Goal: Complete application form: Complete application form

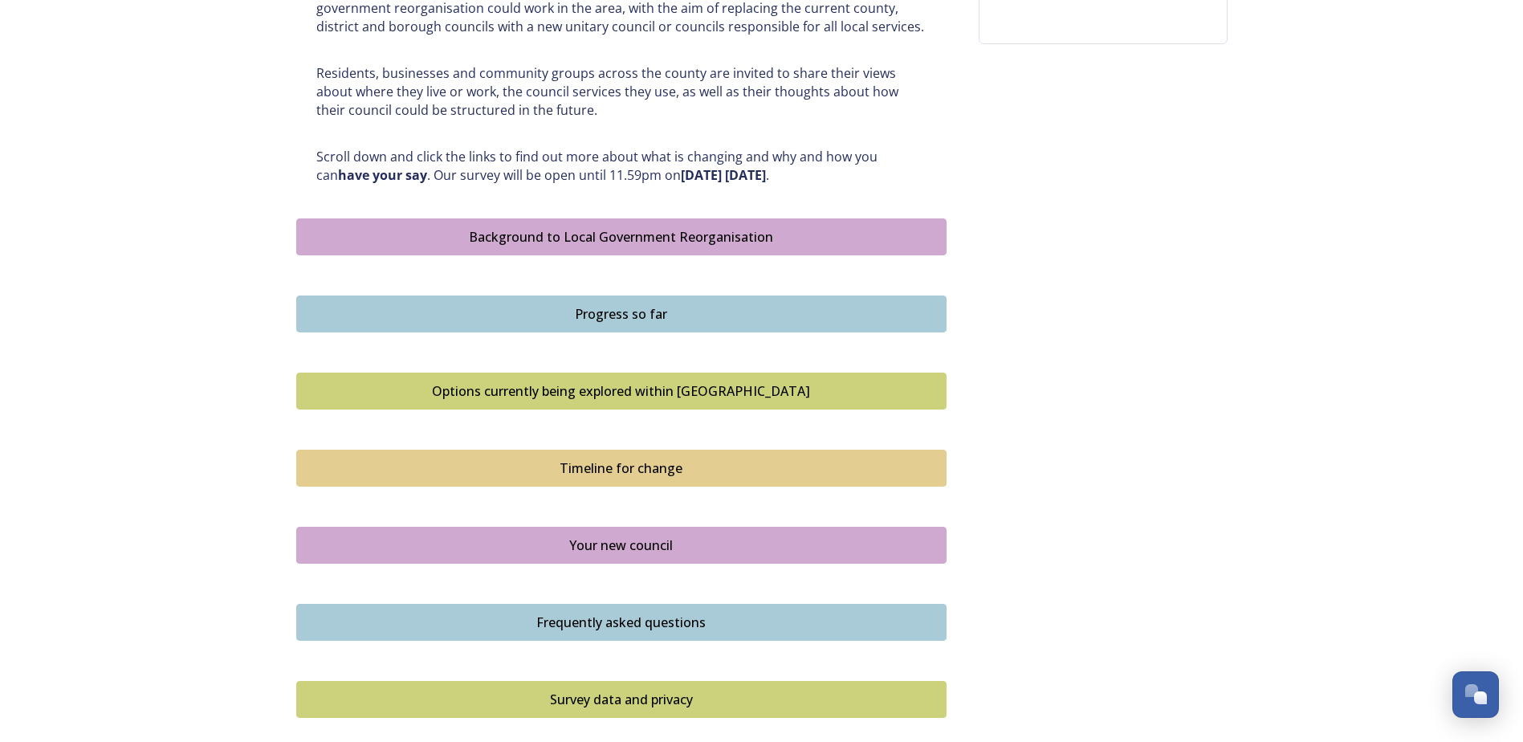
scroll to position [963, 0]
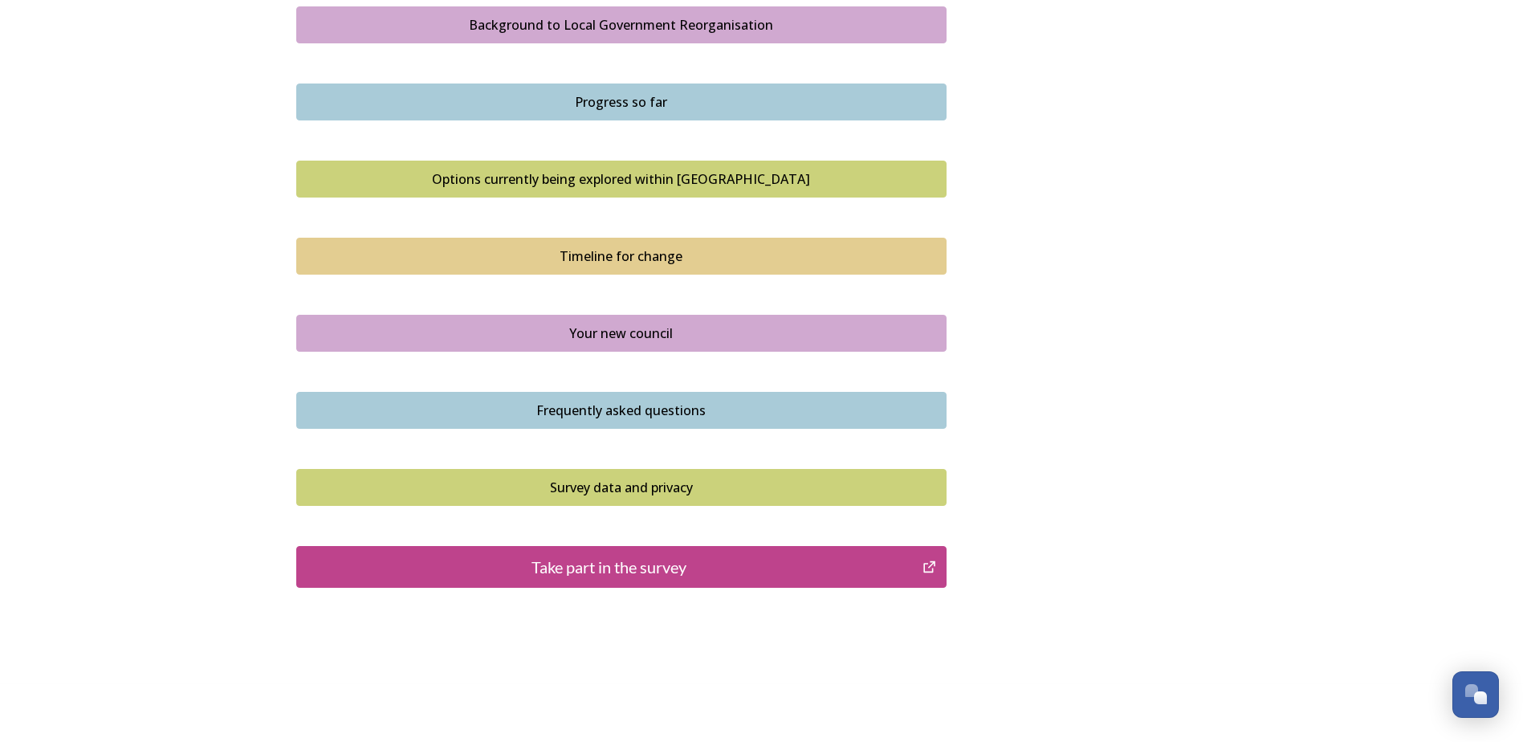
click at [471, 490] on div "Survey data and privacy" at bounding box center [621, 487] width 633 height 19
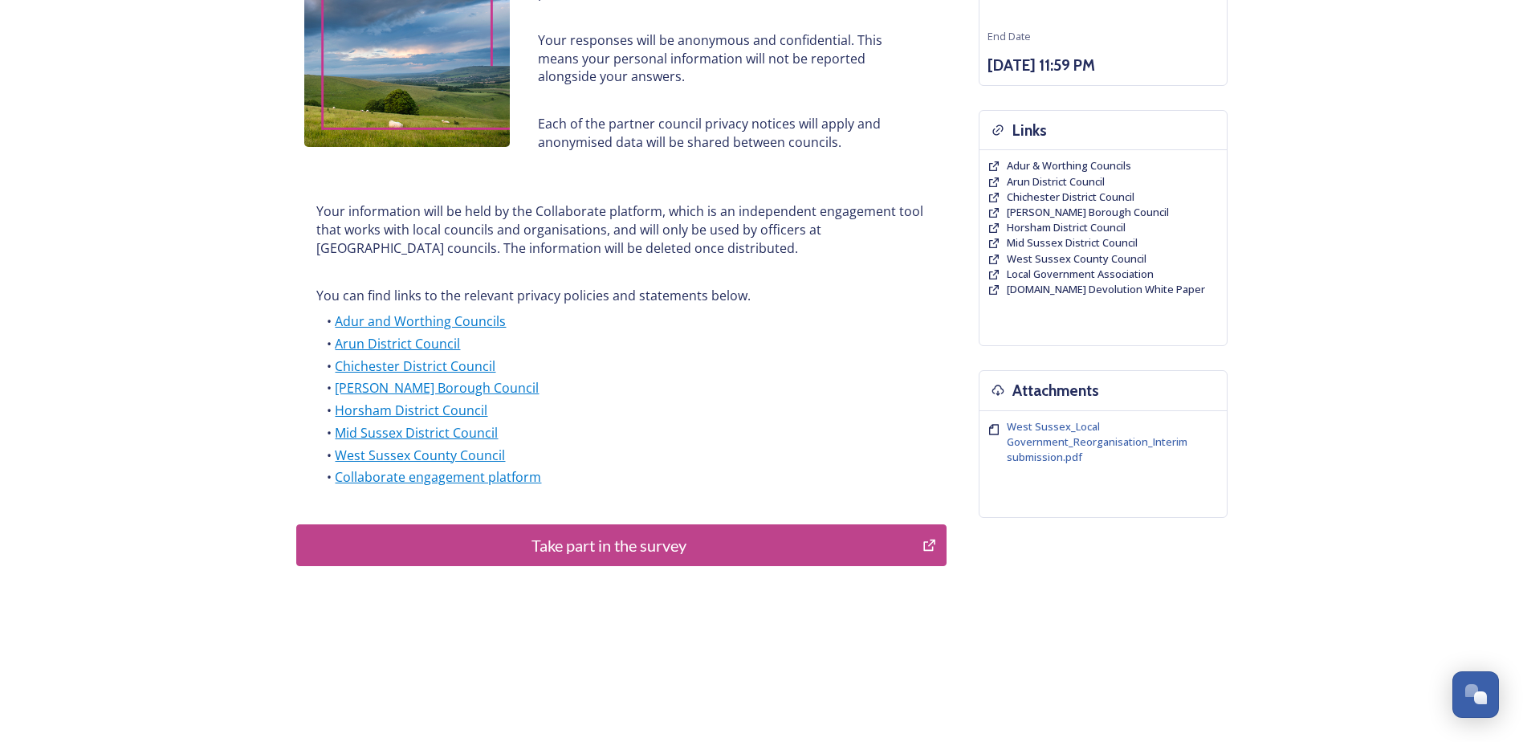
scroll to position [279, 0]
click at [522, 548] on div "Take part in the survey" at bounding box center [609, 544] width 609 height 24
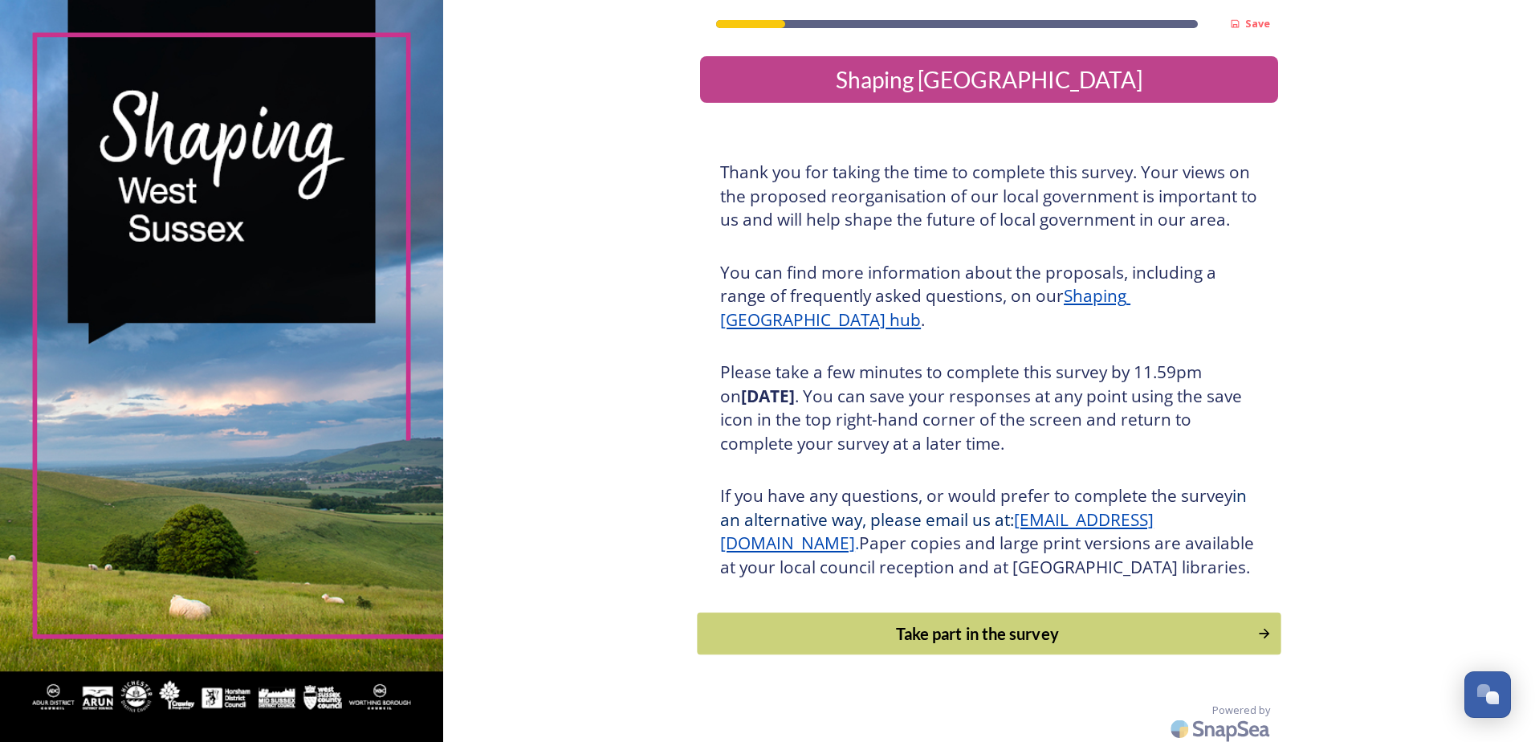
click at [880, 646] on div "Take part in the survey" at bounding box center [978, 633] width 543 height 24
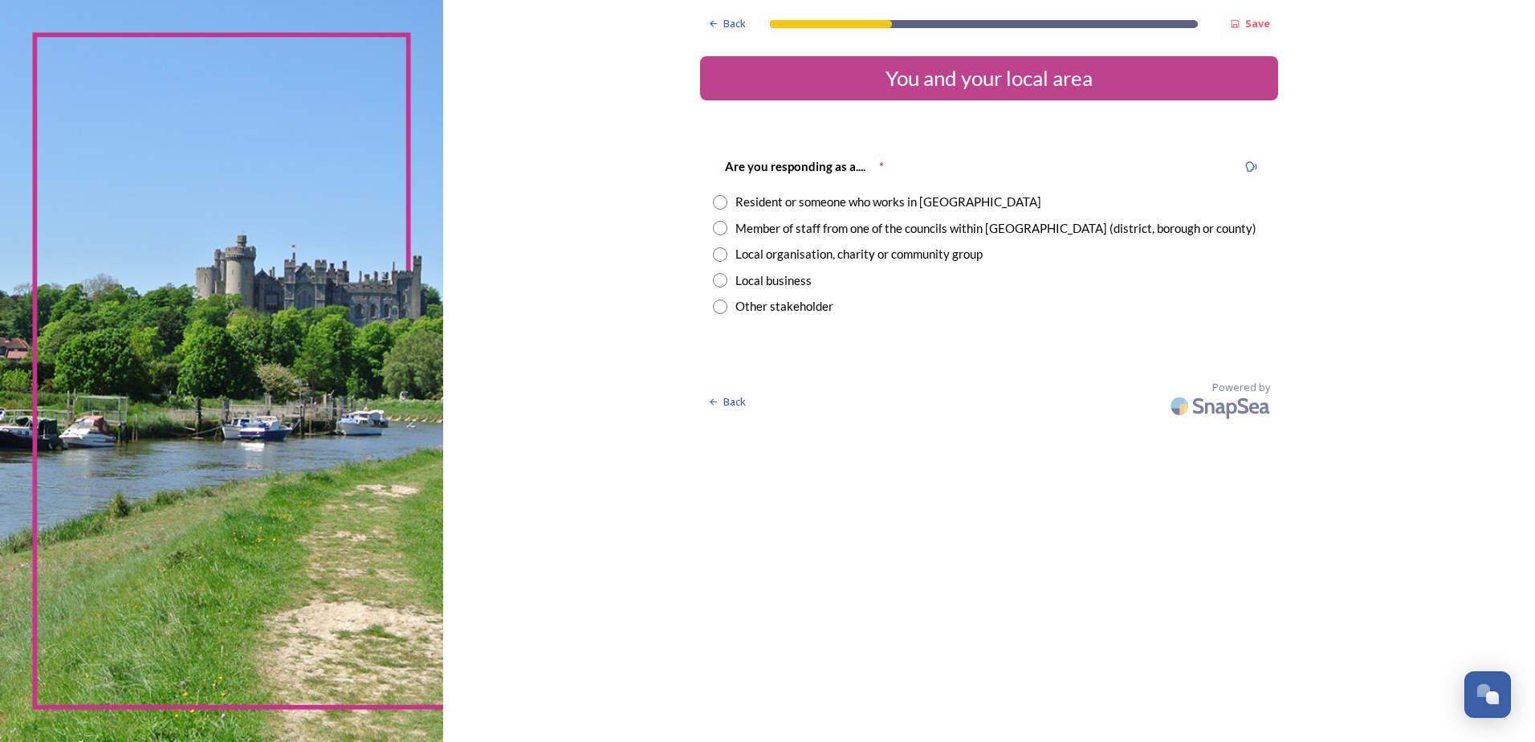
click at [719, 303] on input "radio" at bounding box center [720, 306] width 14 height 14
radio input "true"
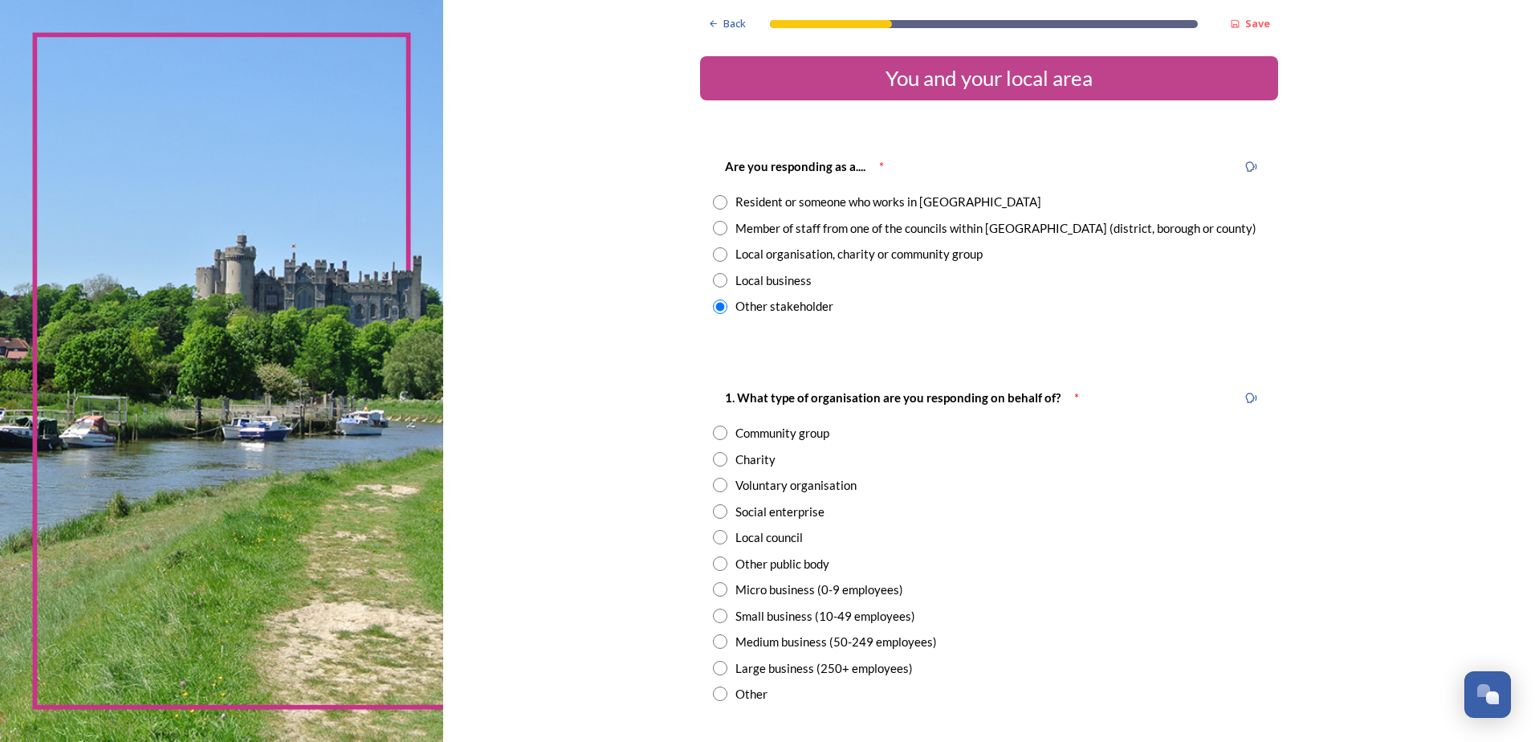
click at [715, 540] on input "radio" at bounding box center [720, 537] width 14 height 14
radio input "true"
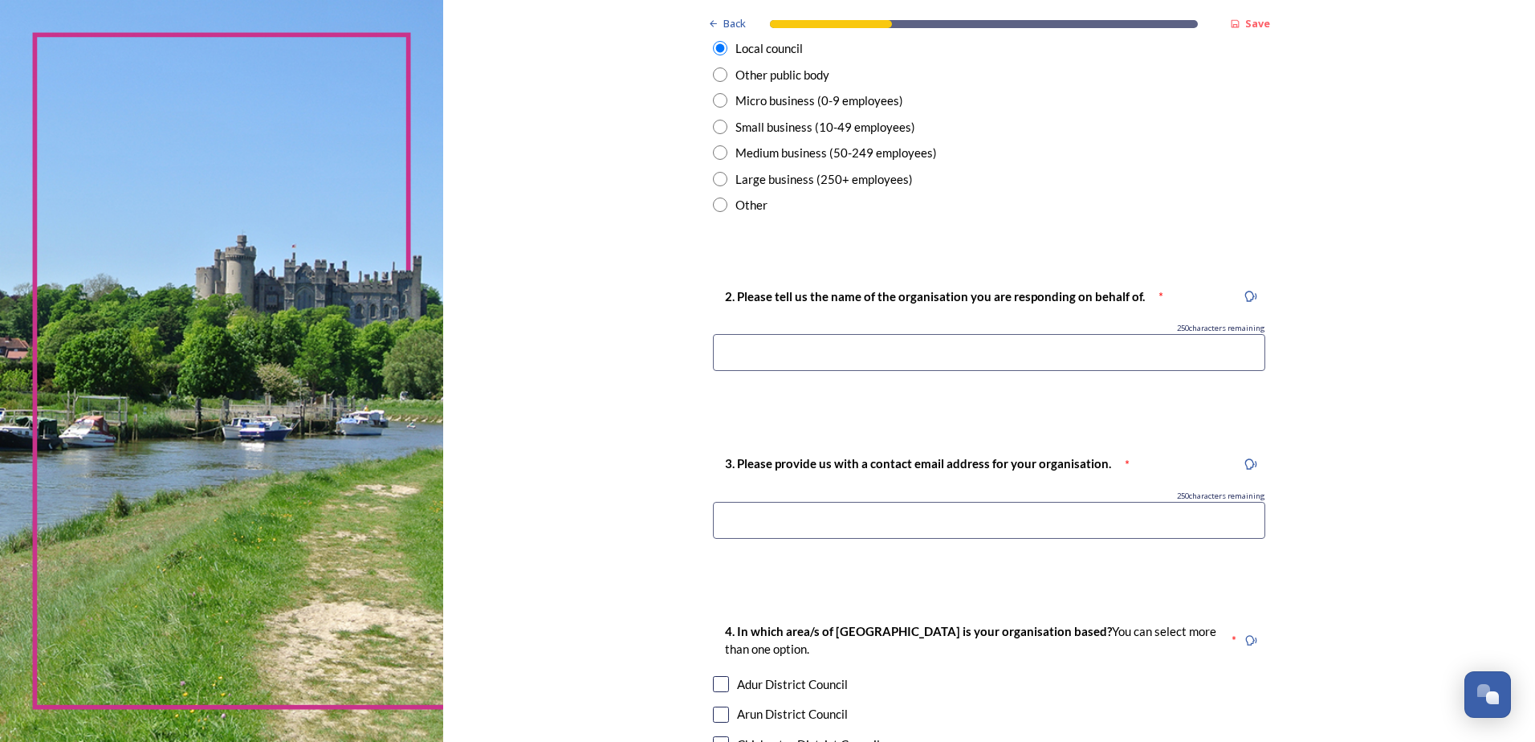
scroll to position [474, 0]
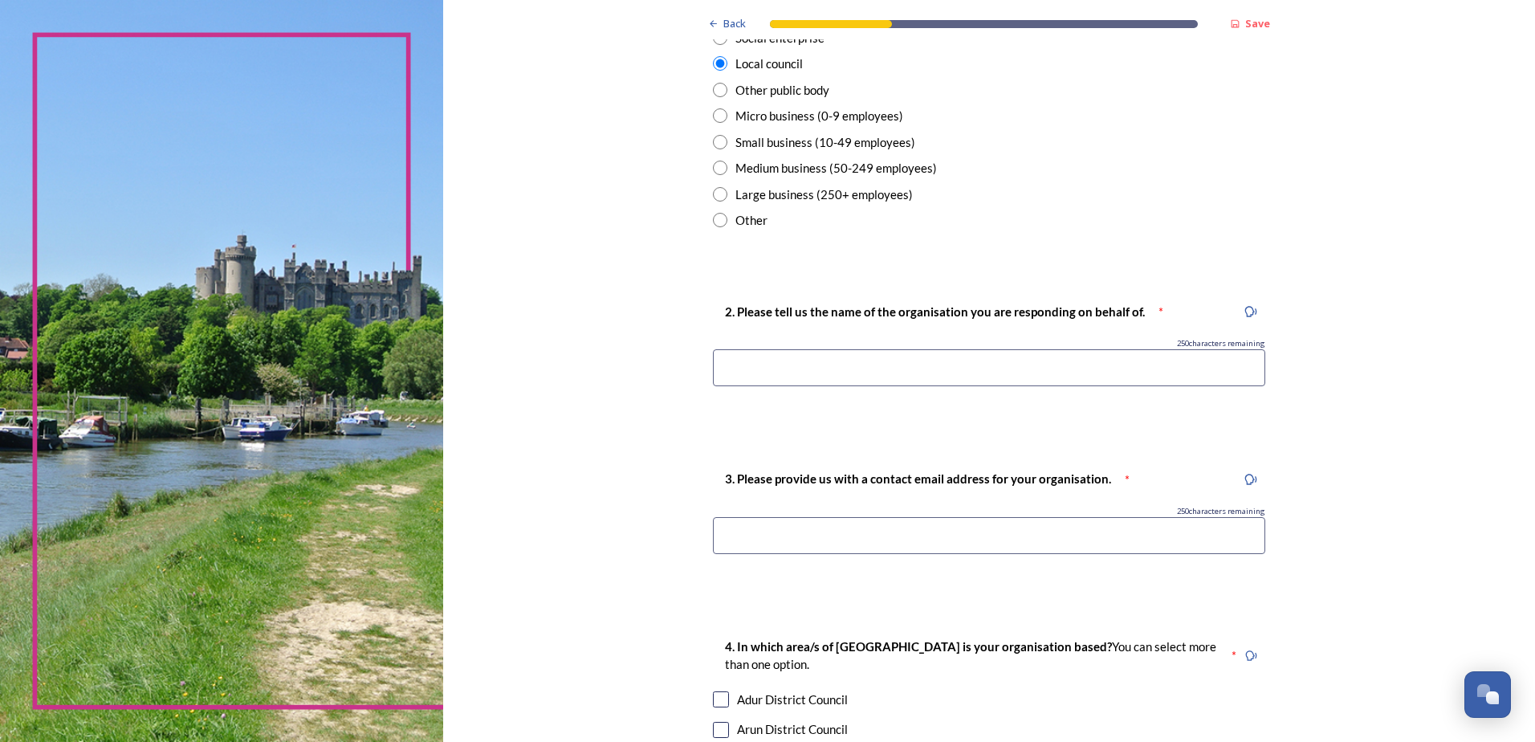
click at [804, 344] on div "250 characters remaining" at bounding box center [989, 343] width 552 height 11
click at [799, 367] on input at bounding box center [989, 367] width 552 height 37
type input "Pagham Parish Council"
type input "[EMAIL_ADDRESS][DOMAIN_NAME]"
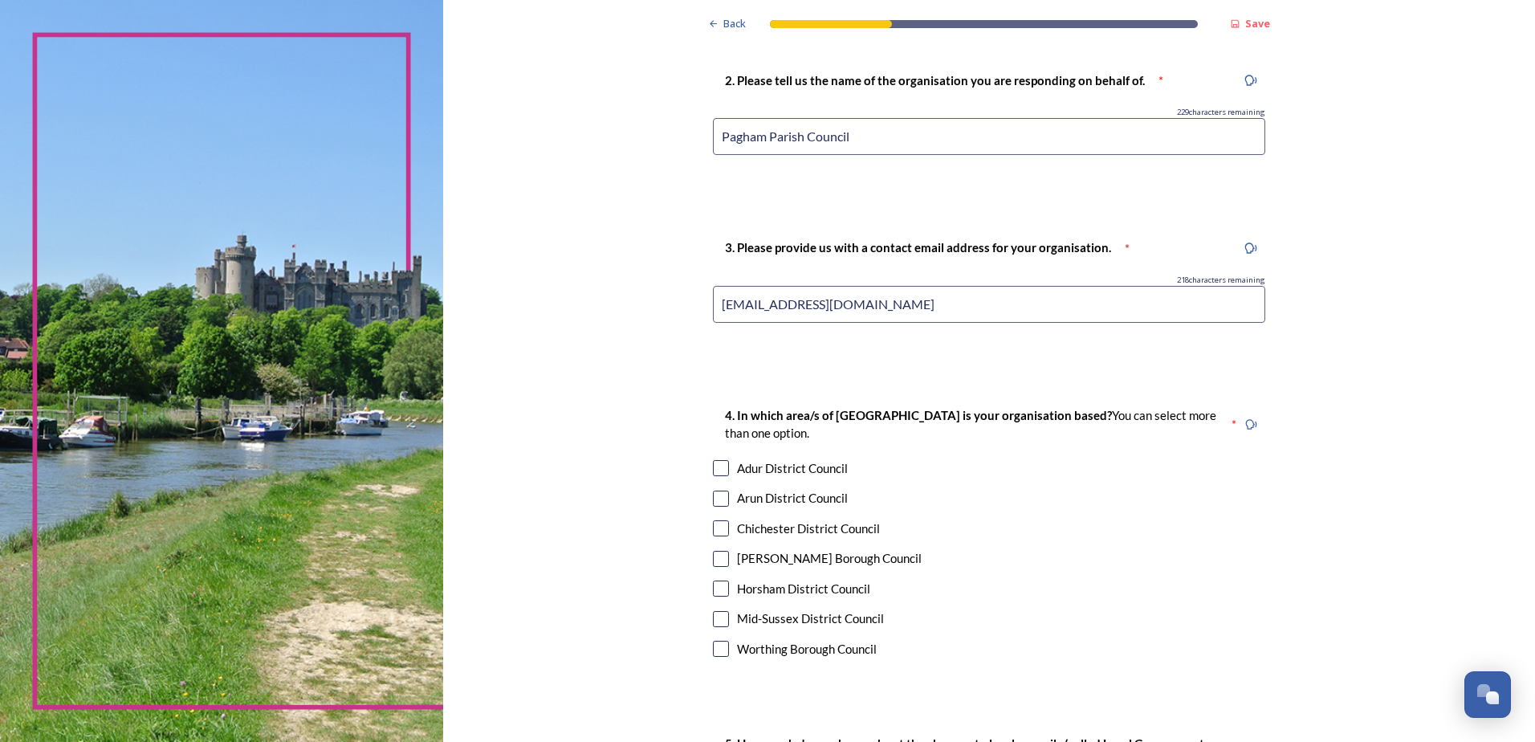
scroll to position [715, 0]
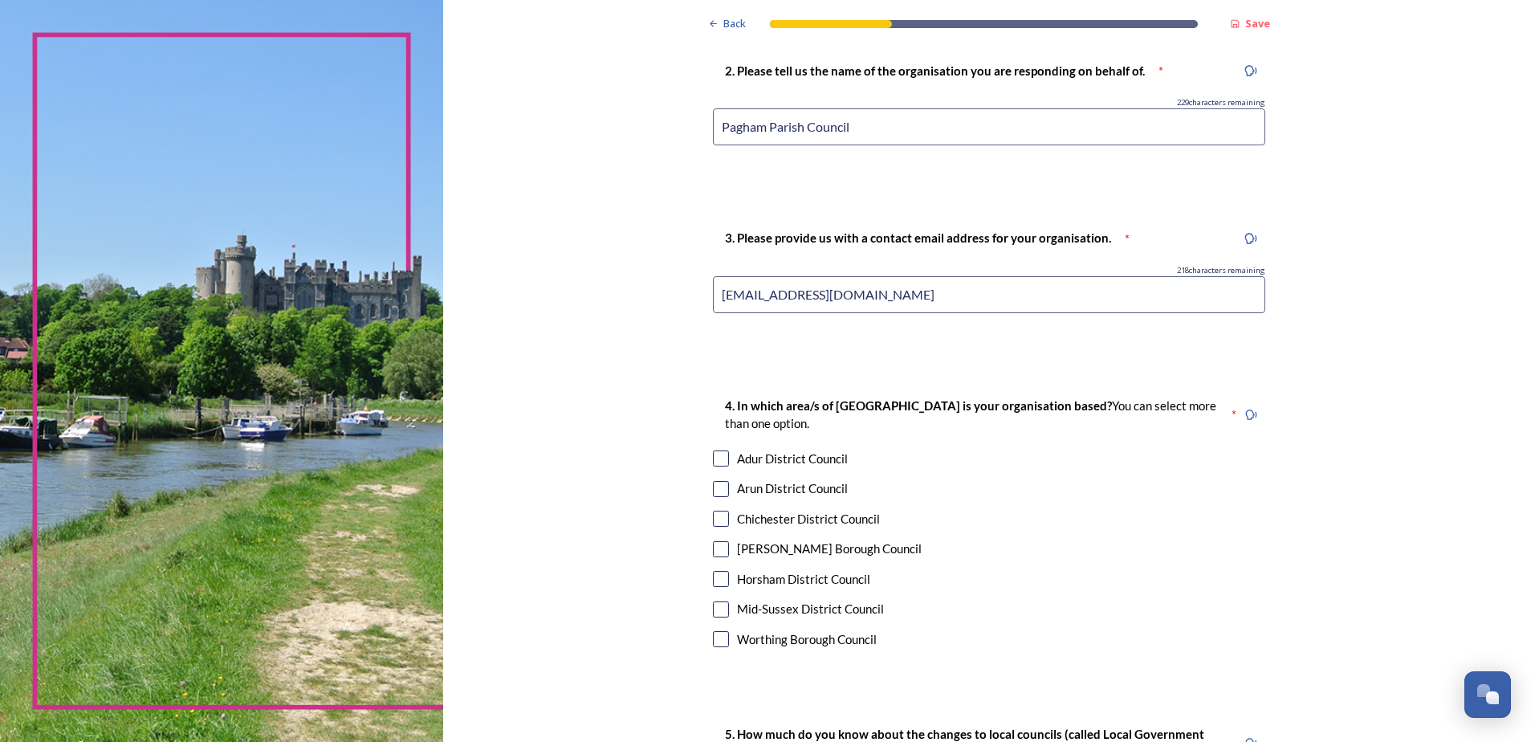
click at [720, 489] on input "checkbox" at bounding box center [721, 489] width 16 height 16
checkbox input "true"
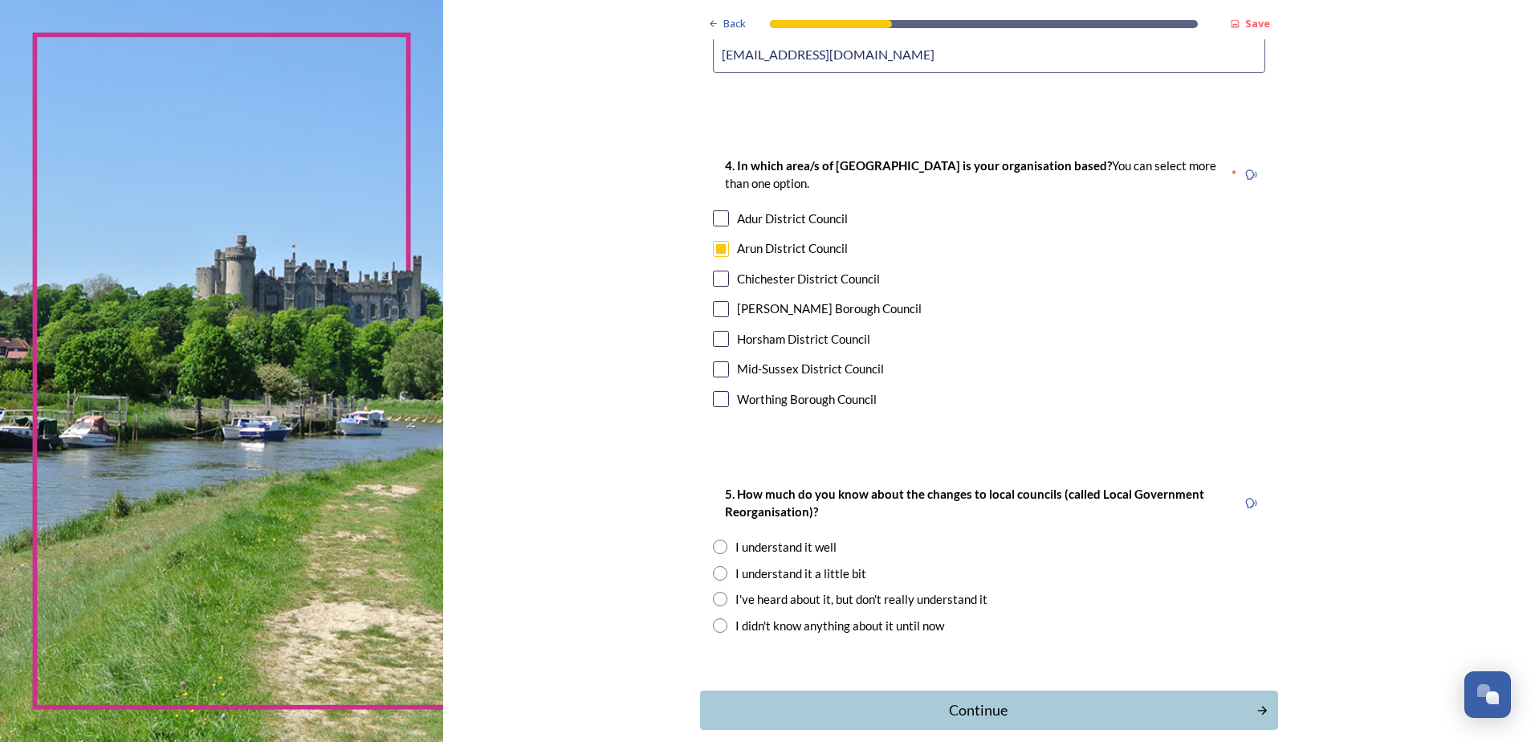
scroll to position [955, 0]
click at [720, 546] on input "radio" at bounding box center [720, 546] width 14 height 14
radio input "true"
click at [853, 699] on div "Continue" at bounding box center [979, 710] width 544 height 22
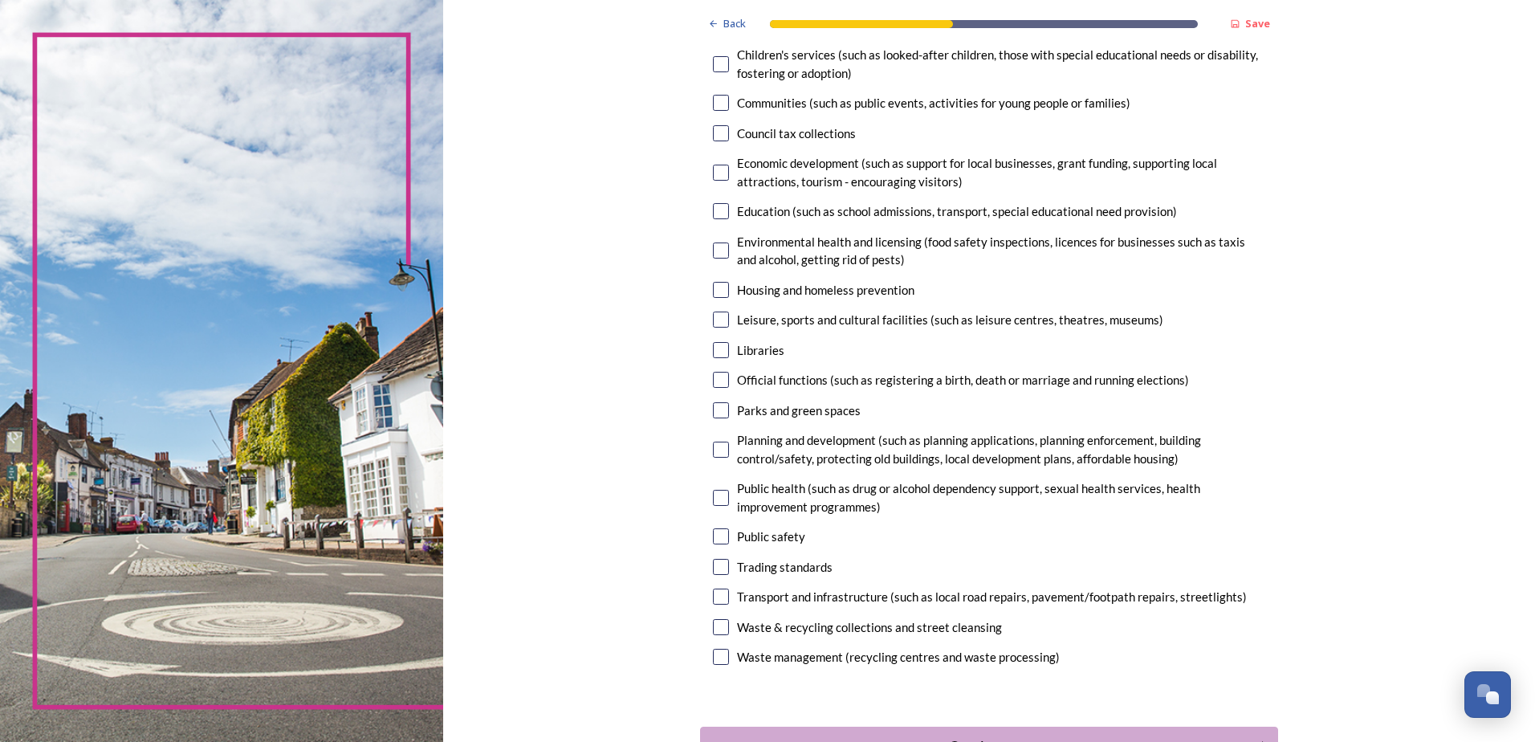
scroll to position [320, 0]
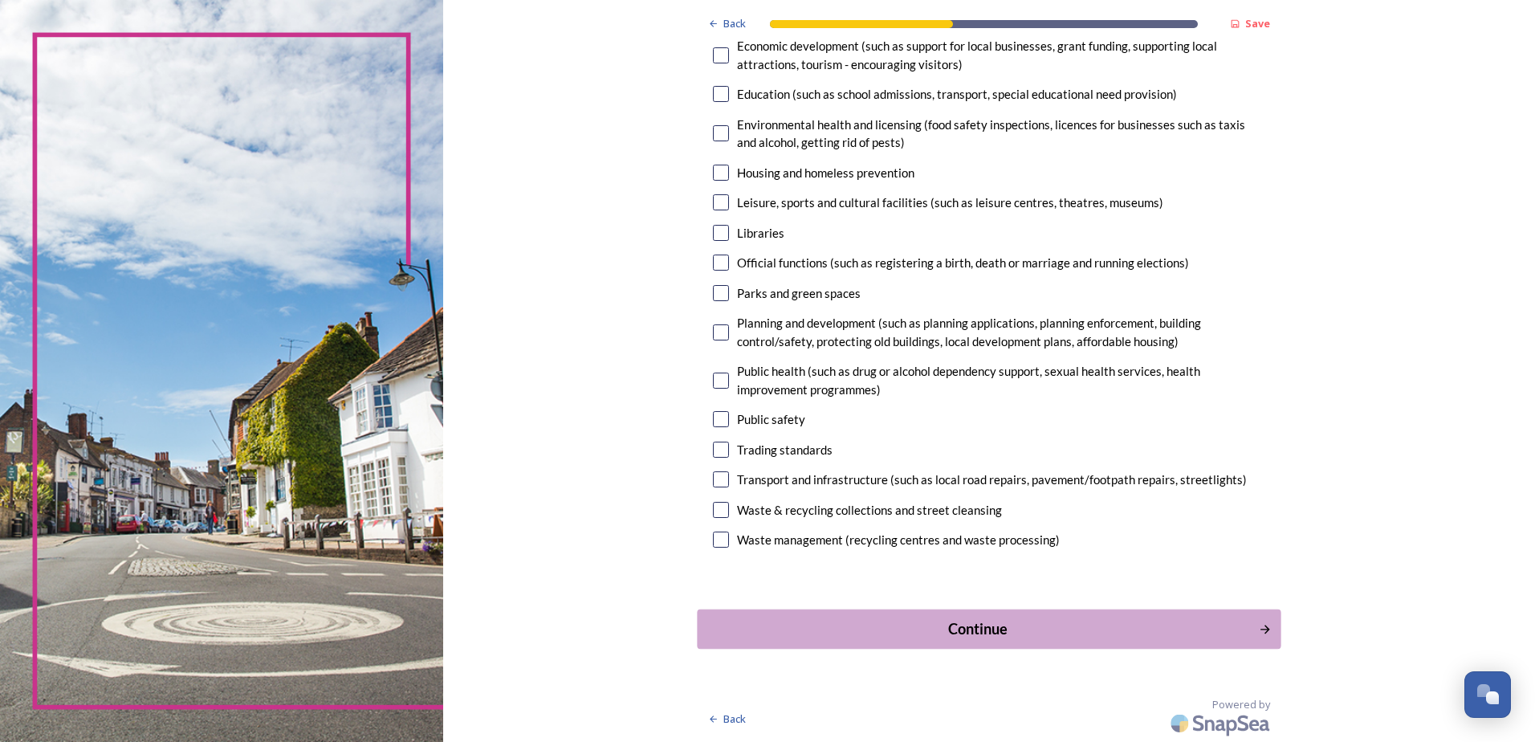
click at [992, 624] on div "Continue" at bounding box center [979, 628] width 544 height 22
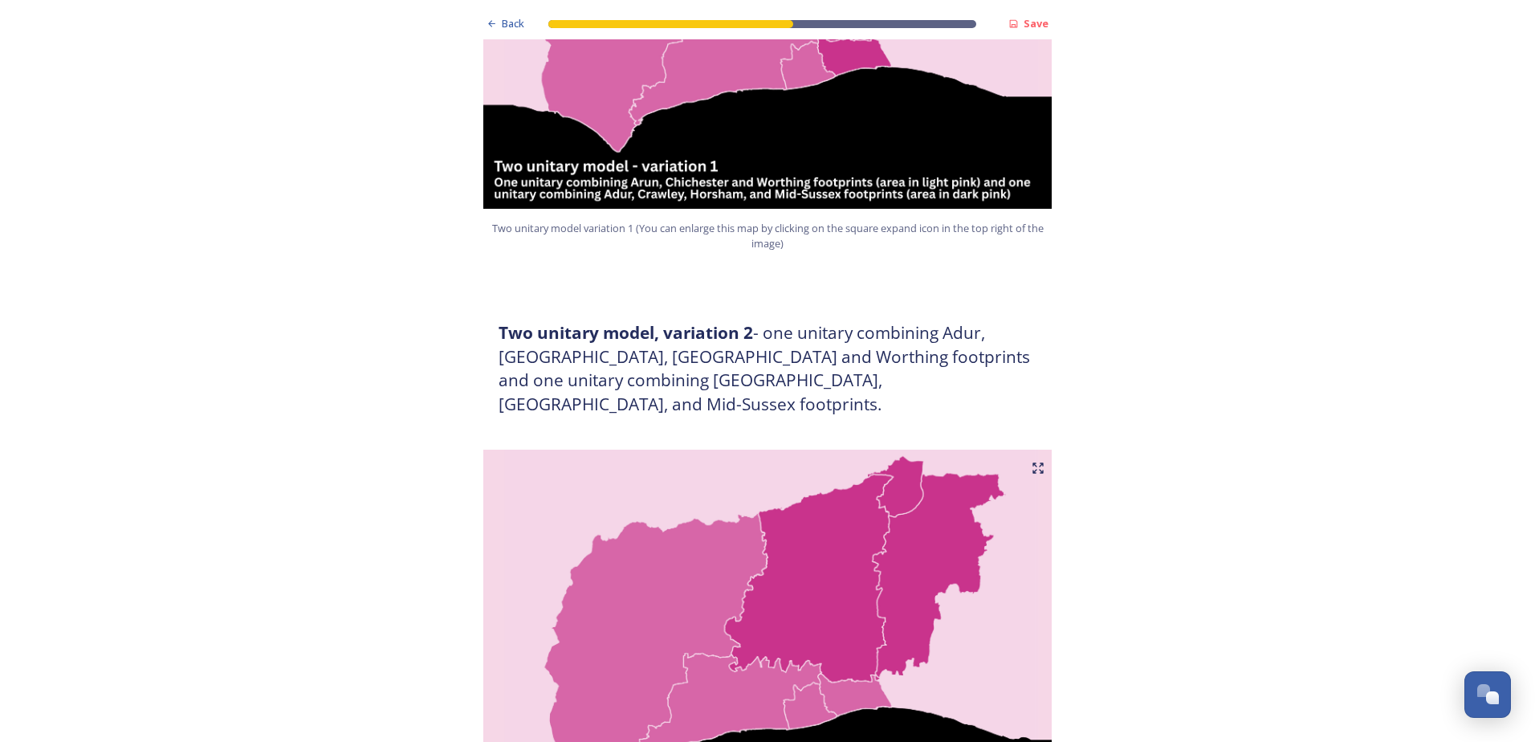
scroll to position [1124, 0]
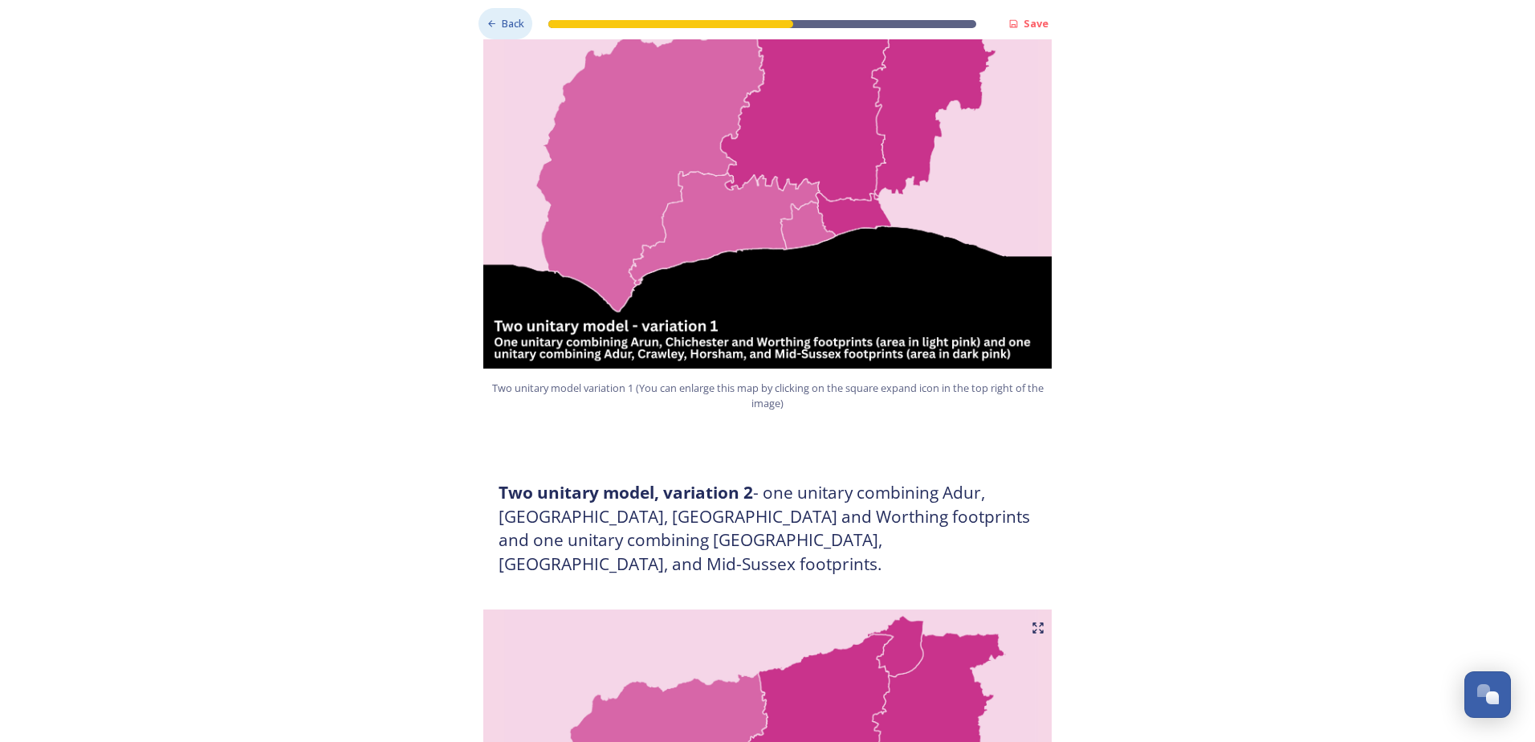
click at [479, 25] on div "Back" at bounding box center [506, 23] width 54 height 31
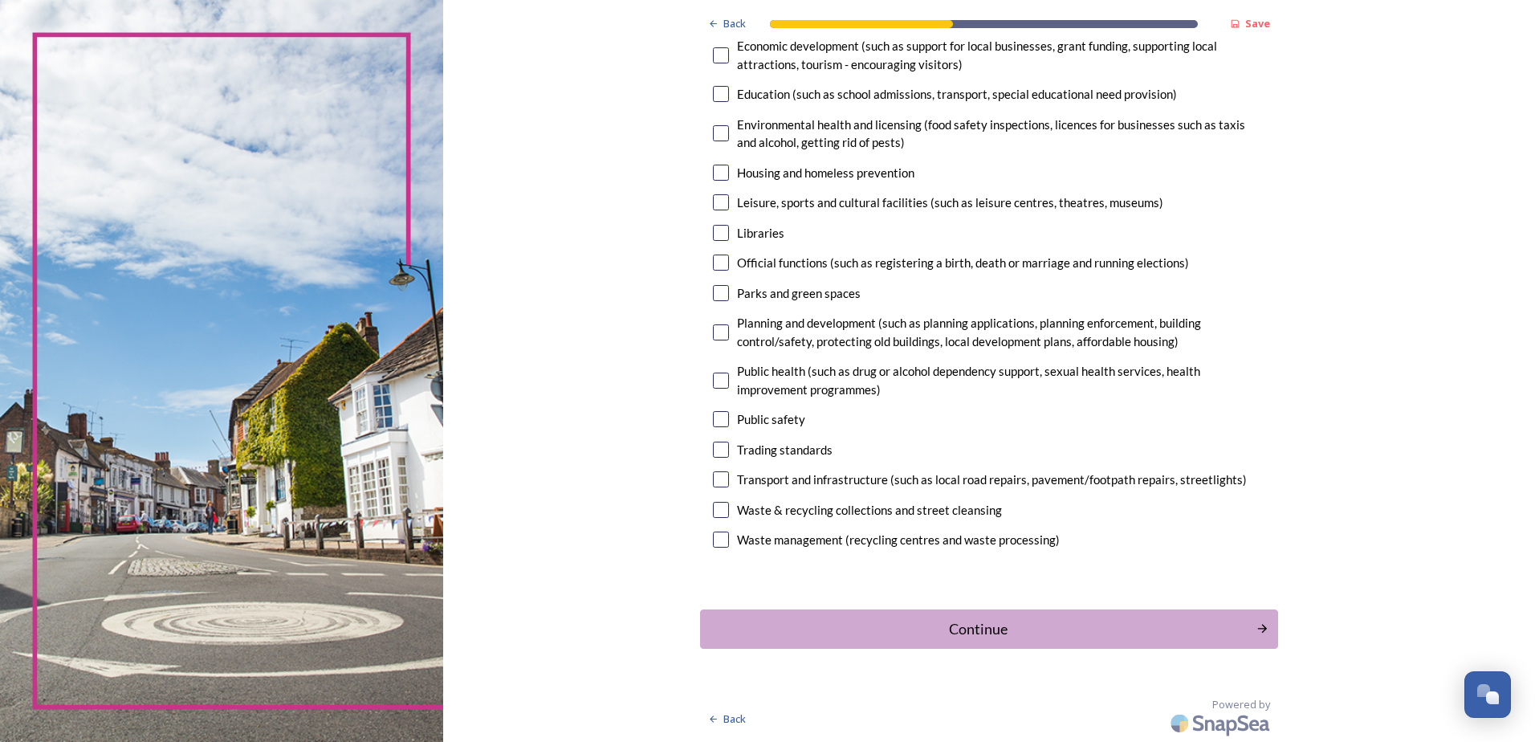
scroll to position [0, 0]
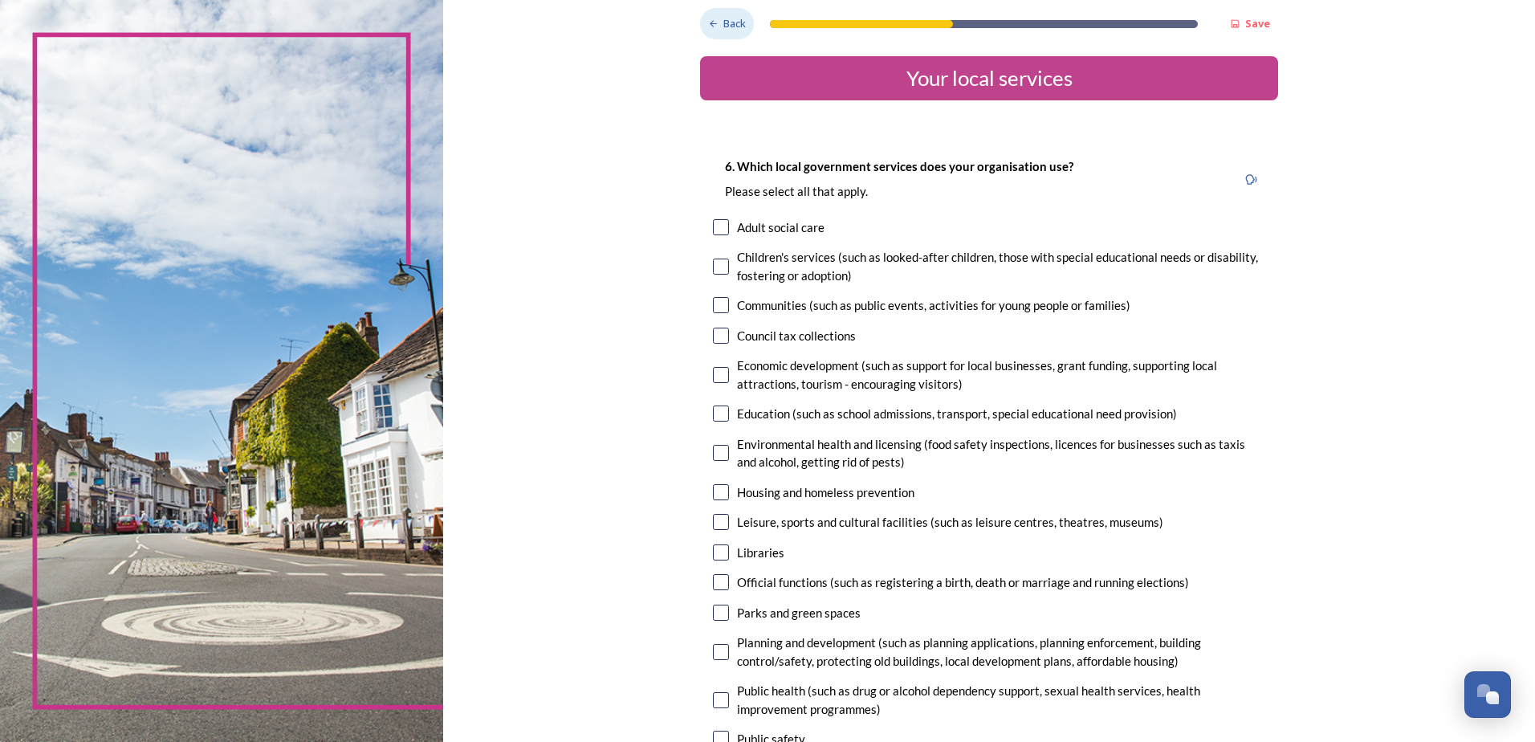
click at [708, 17] on div "Back" at bounding box center [727, 23] width 54 height 31
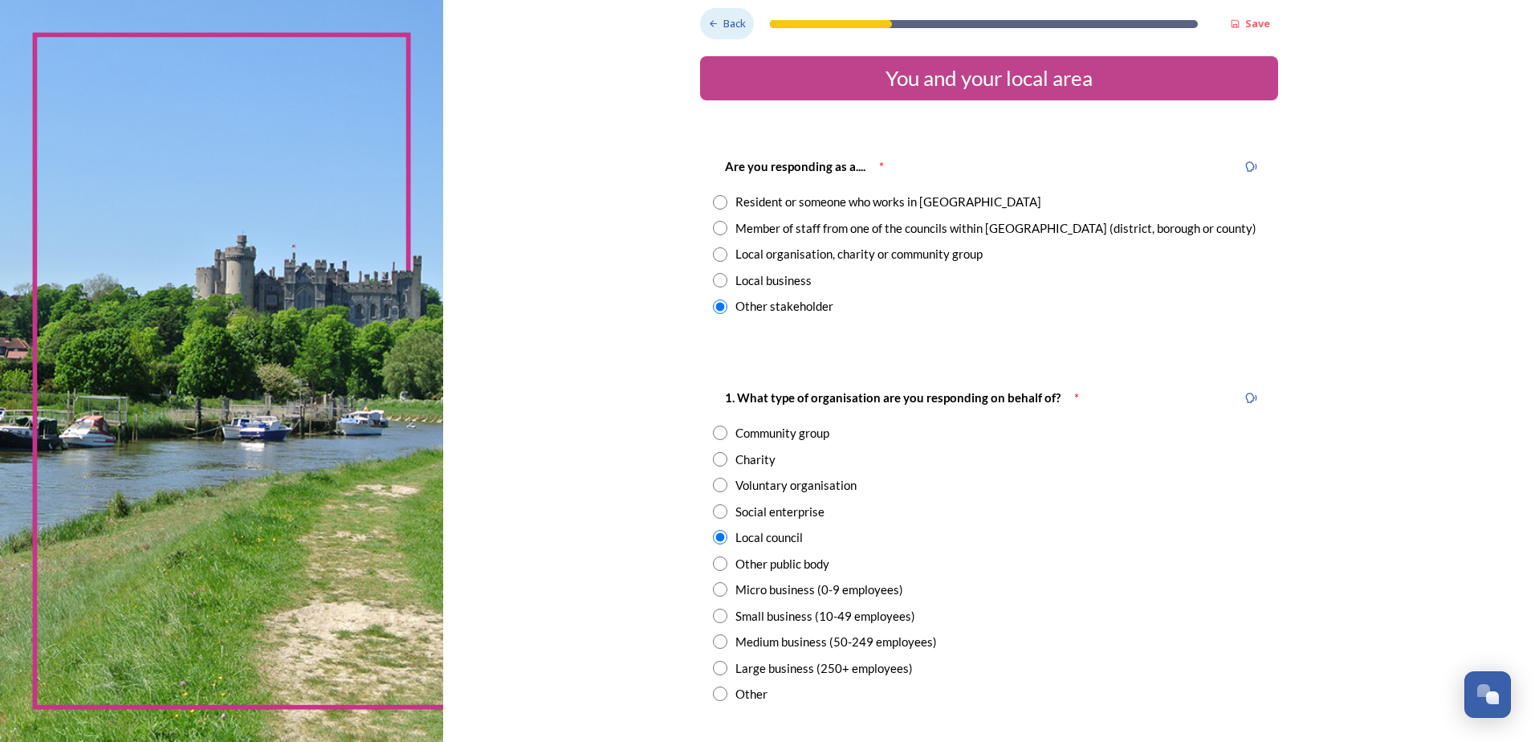
click at [708, 17] on div "Back" at bounding box center [727, 23] width 54 height 31
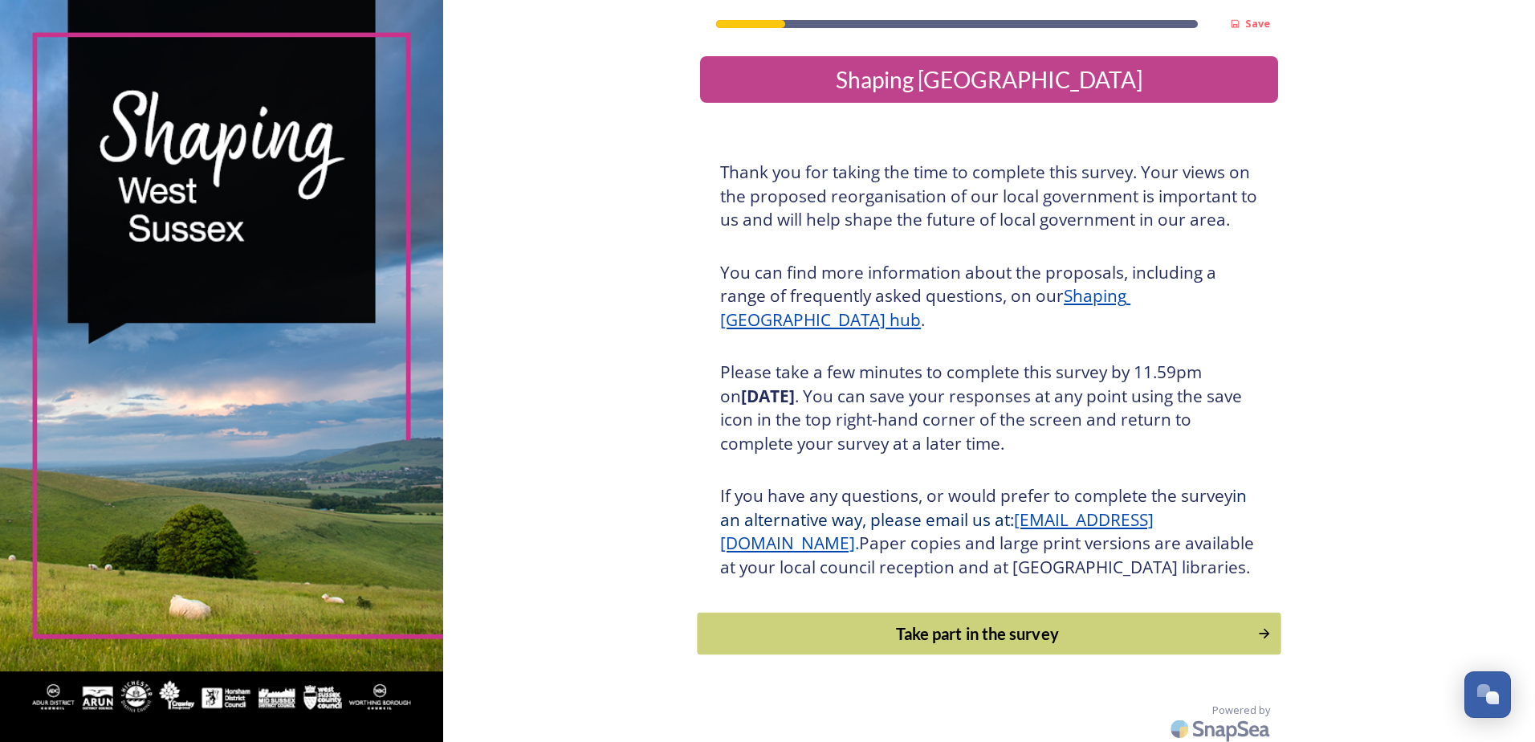
click at [1212, 646] on div "Take part in the survey" at bounding box center [978, 633] width 543 height 24
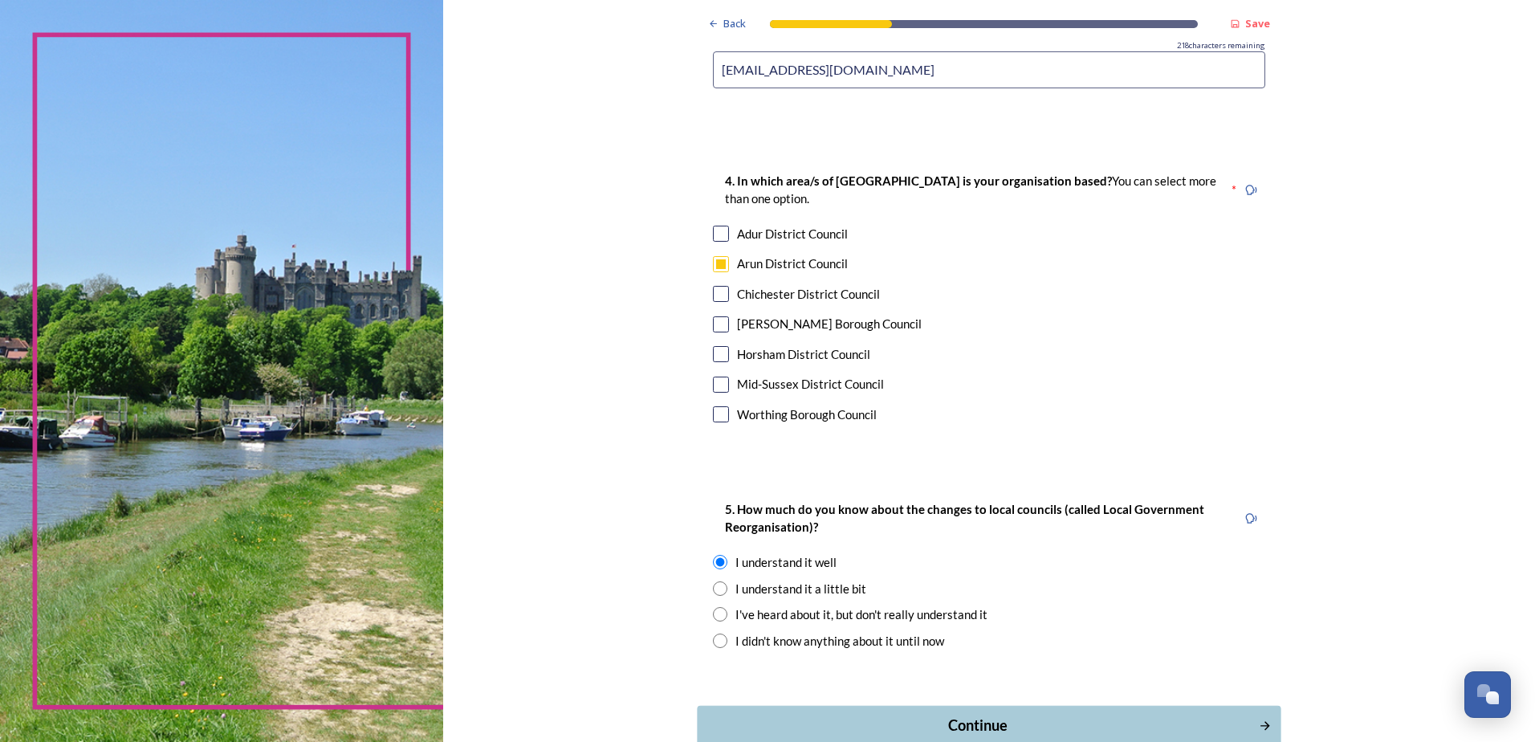
scroll to position [1036, 0]
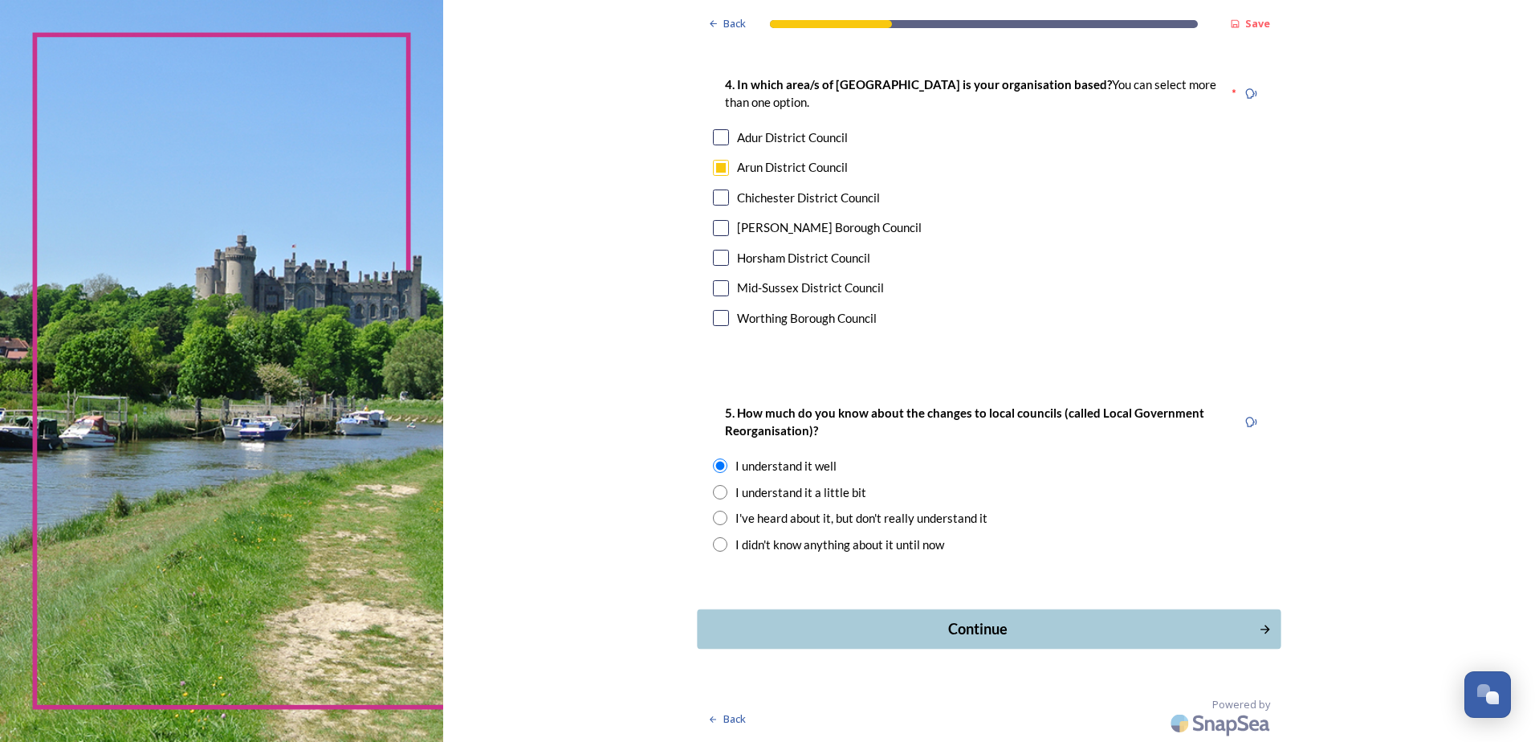
click at [1174, 625] on div "Continue" at bounding box center [979, 629] width 544 height 22
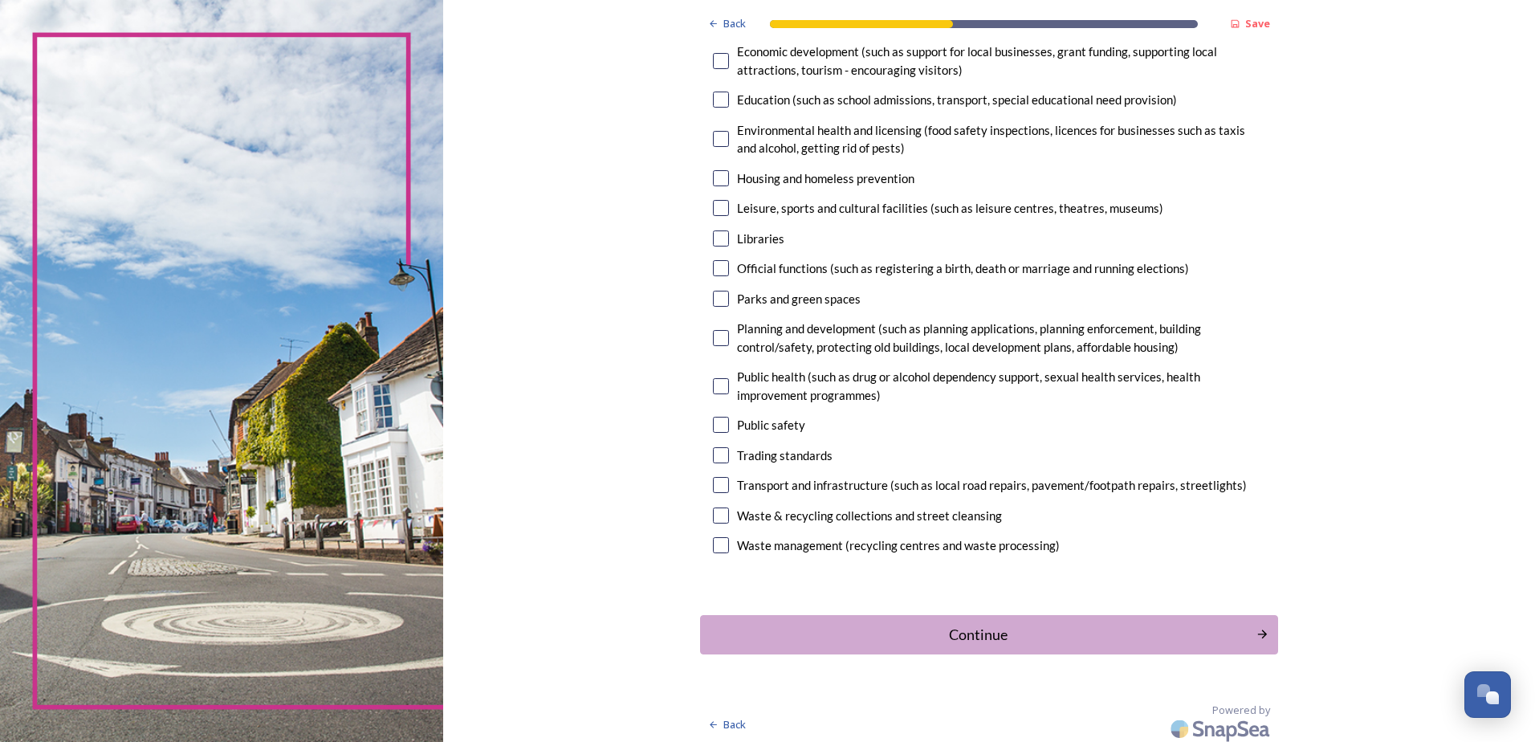
scroll to position [320, 0]
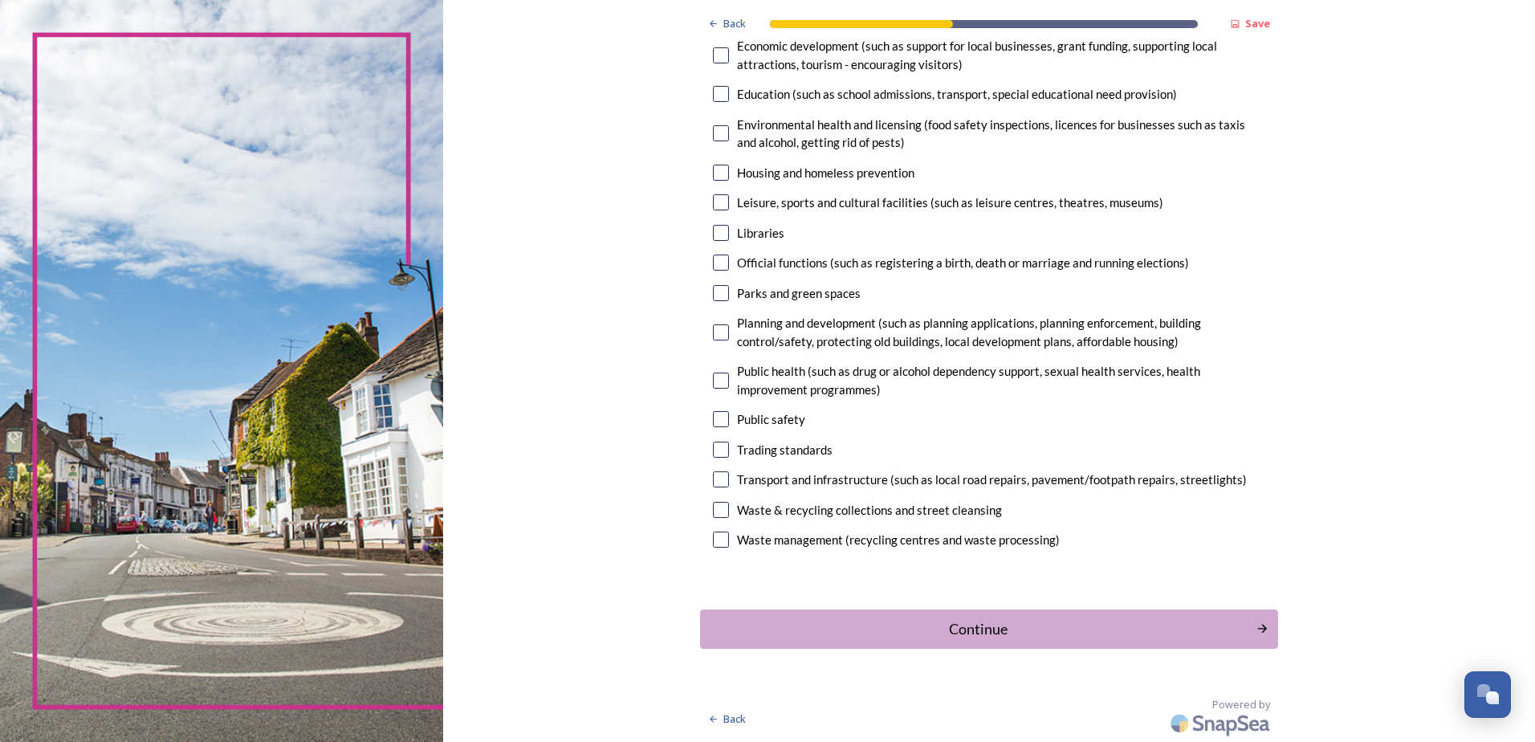
click at [1197, 628] on div "Continue" at bounding box center [978, 629] width 539 height 22
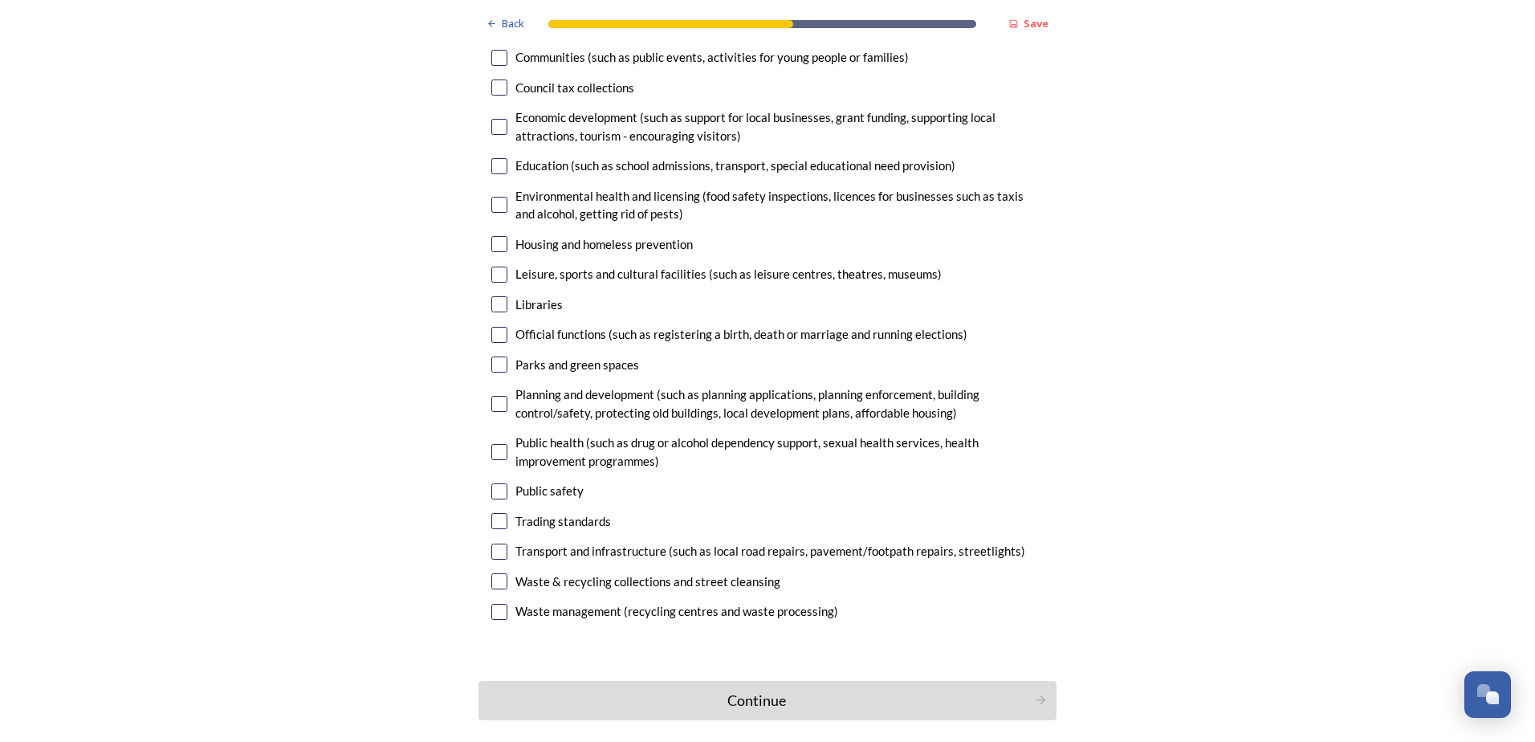
scroll to position [4153, 0]
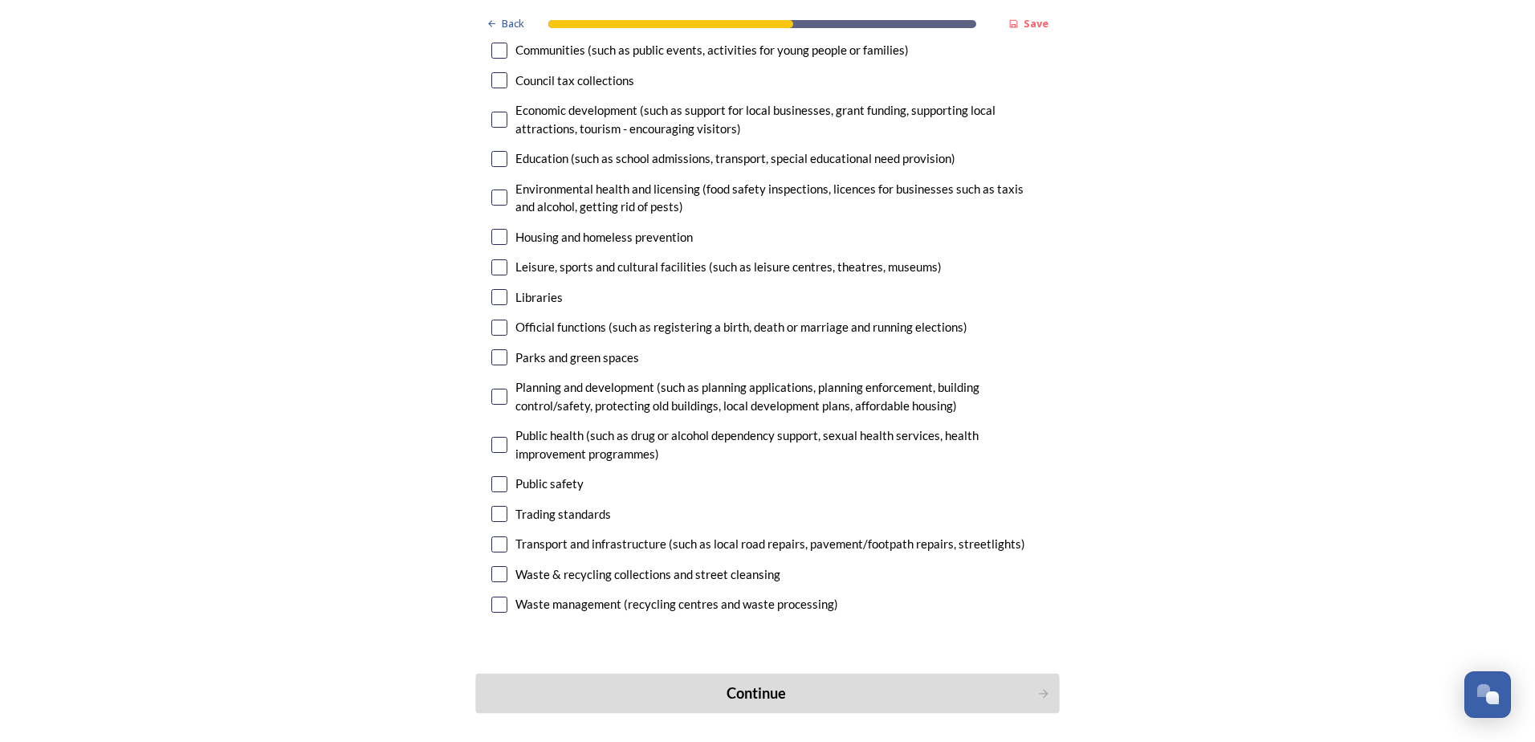
click at [662, 682] on div "Continue" at bounding box center [757, 693] width 544 height 22
click at [780, 682] on div "Continue" at bounding box center [757, 693] width 544 height 22
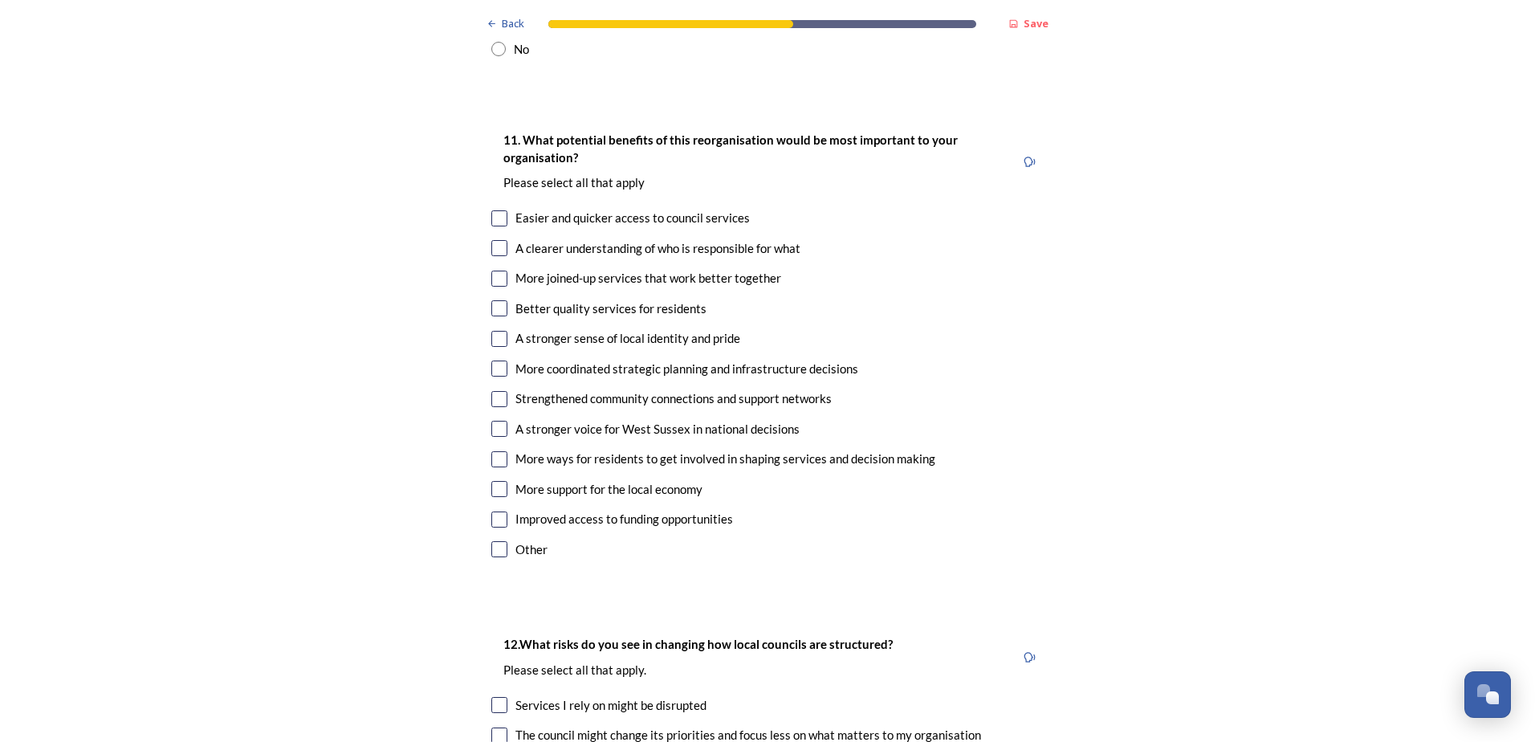
scroll to position [2739, 0]
